Goal: Navigation & Orientation: Go to known website

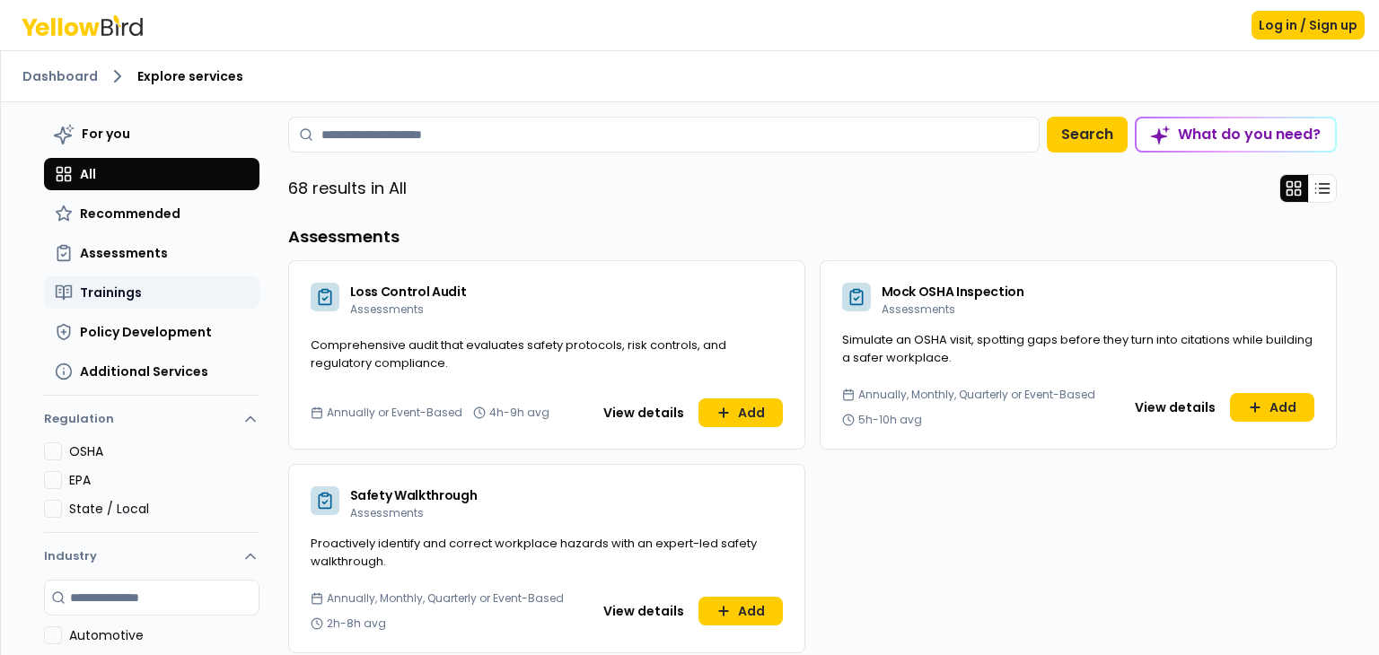
click at [110, 289] on span "Trainings" at bounding box center [111, 293] width 62 height 18
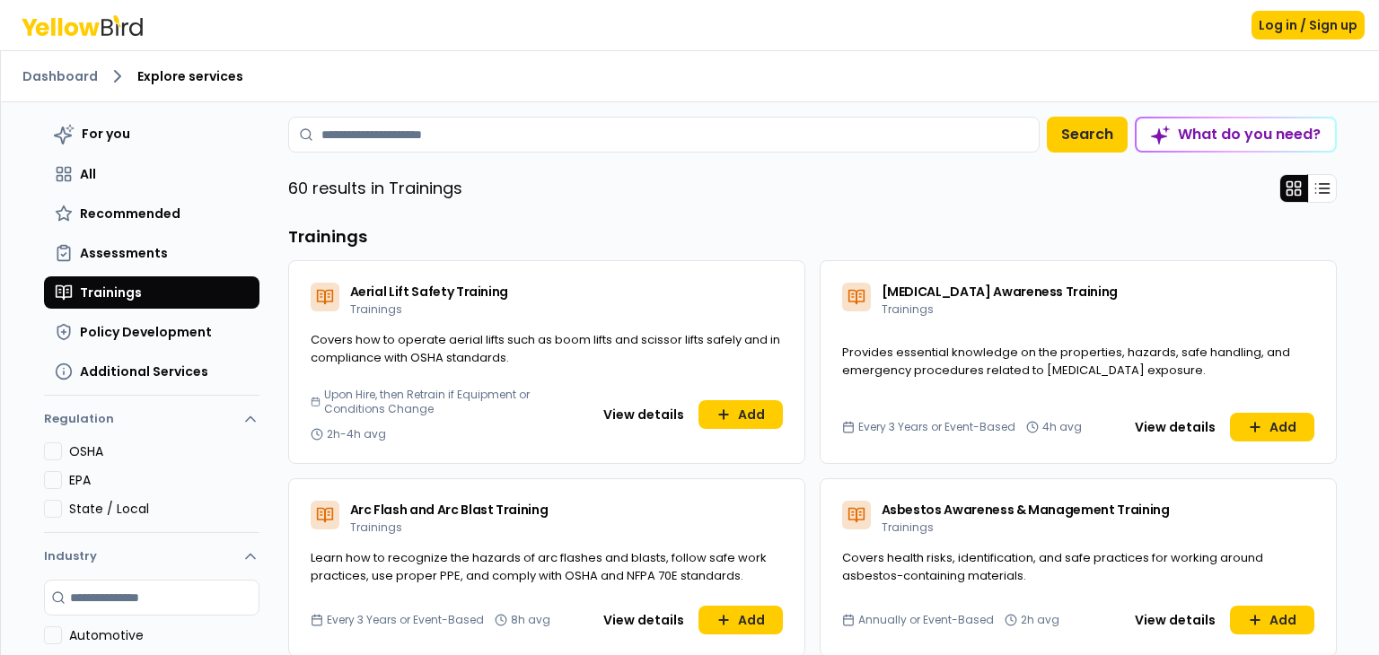
scroll to position [251, 0]
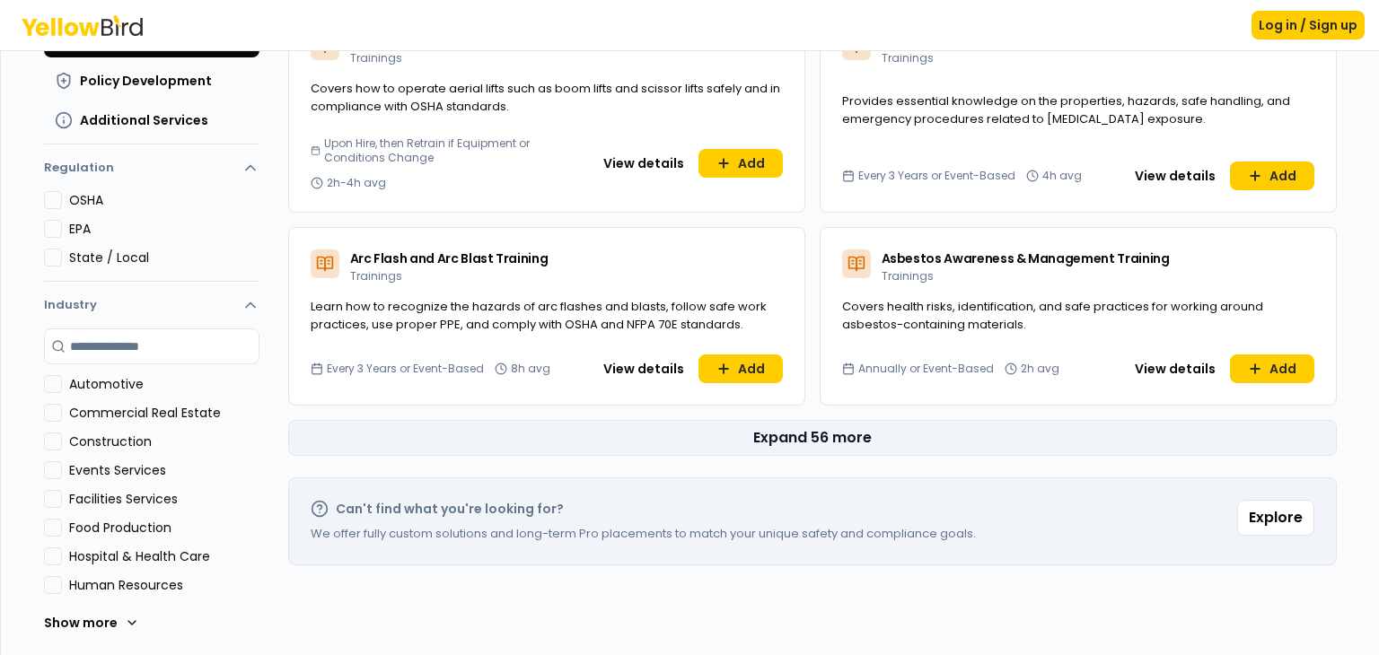
click at [817, 434] on button "Expand 56 more" at bounding box center [812, 438] width 1049 height 36
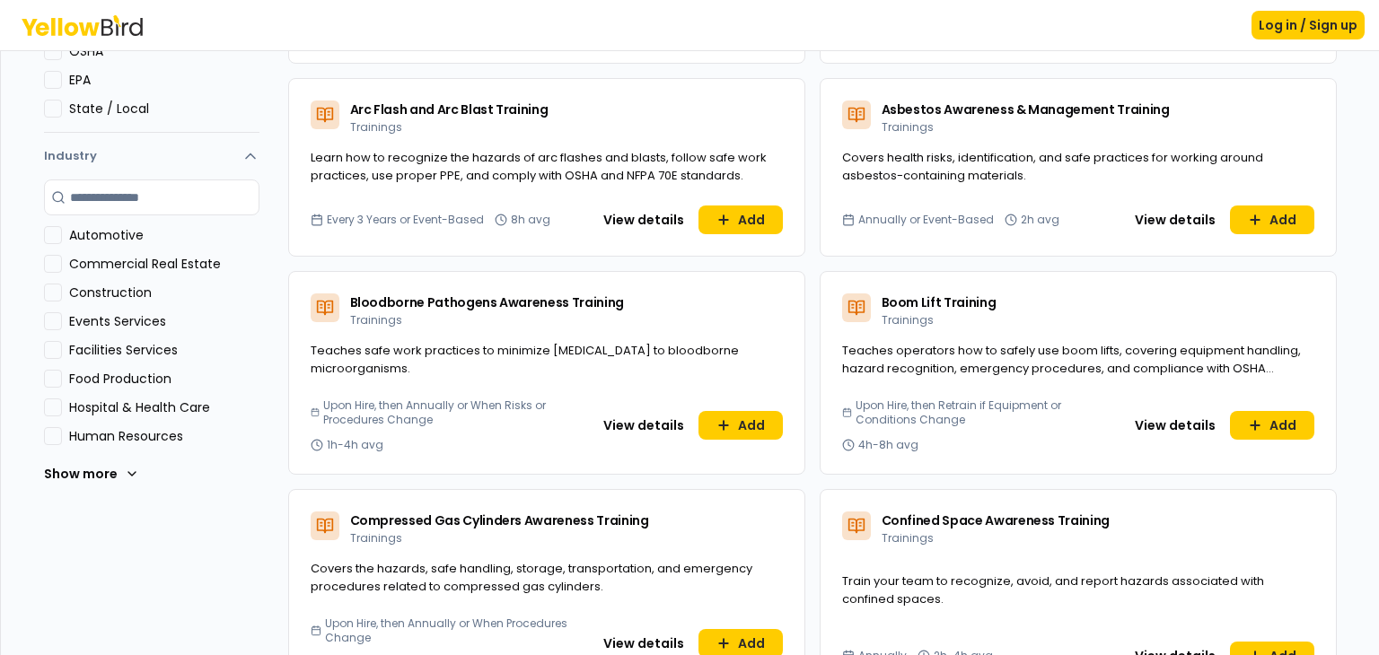
scroll to position [0, 0]
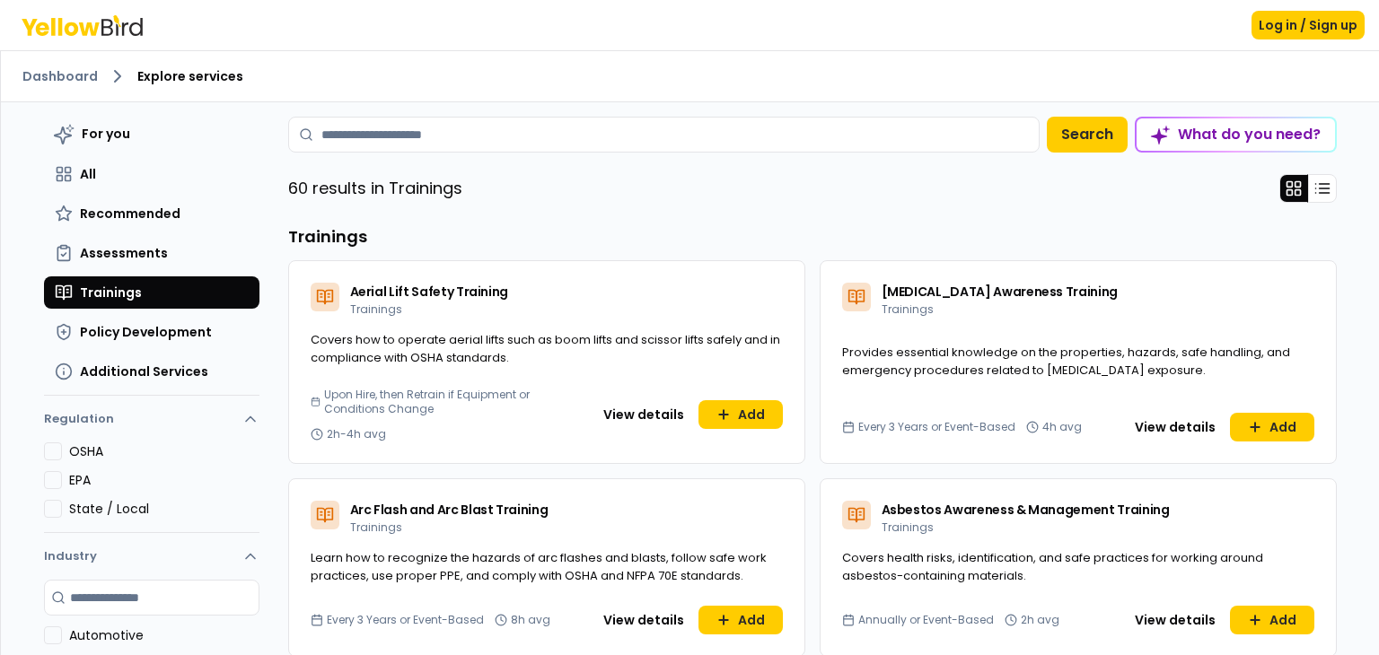
click at [83, 5] on div "Log in / Sign up" at bounding box center [689, 25] width 1379 height 50
click at [74, 26] on icon at bounding box center [71, 28] width 13 height 13
click at [1327, 188] on button at bounding box center [1322, 188] width 29 height 29
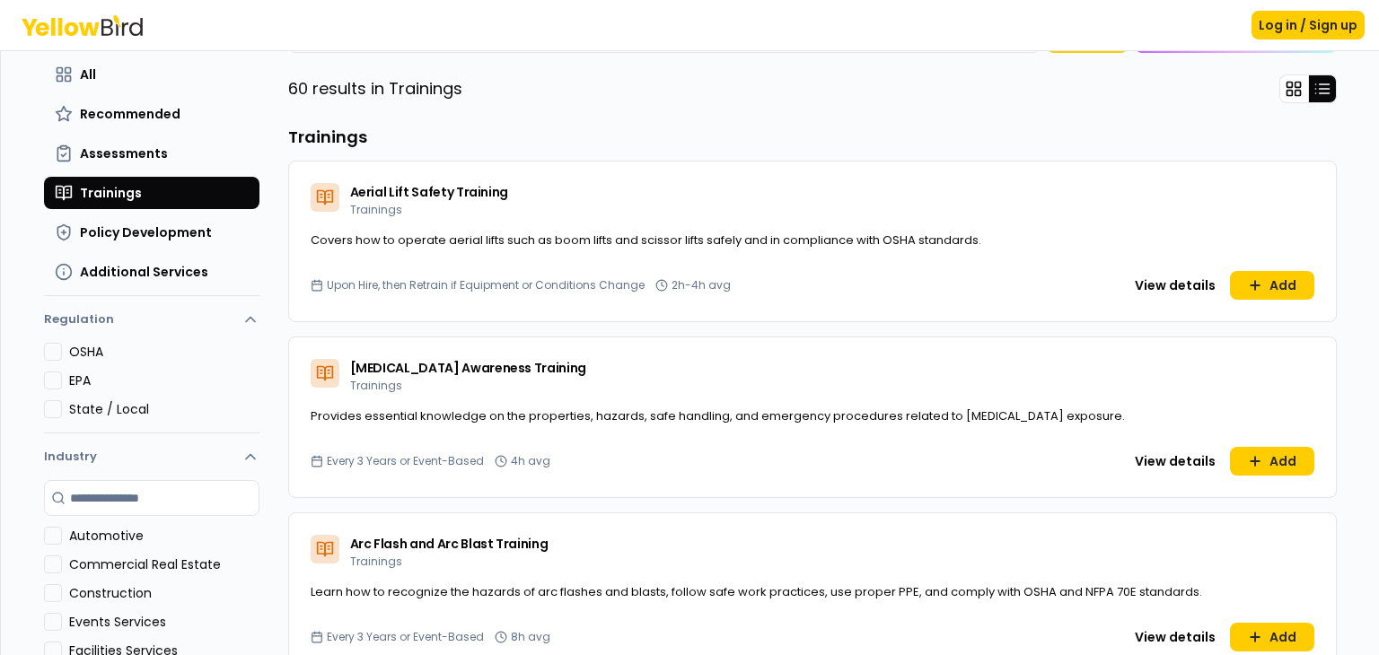
scroll to position [99, 0]
